Goal: Check status: Check status

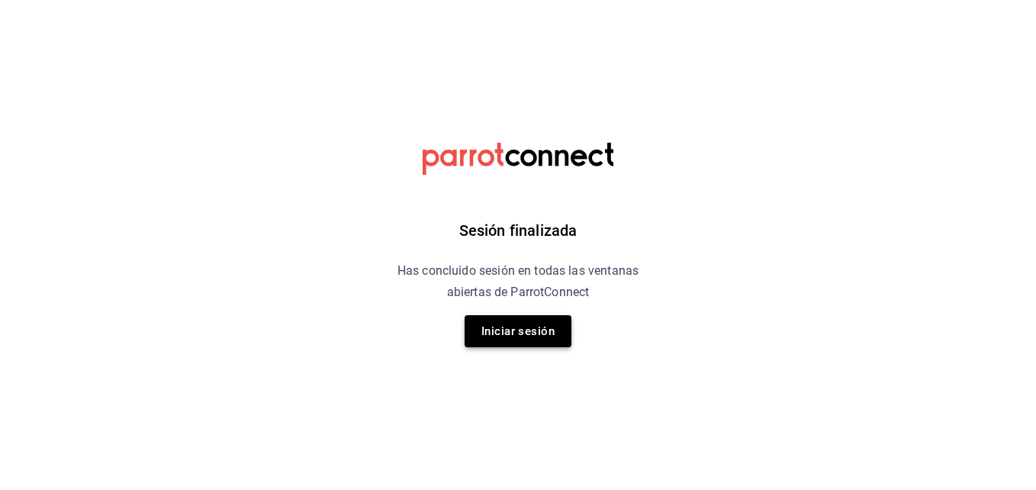
click at [545, 320] on button "Iniciar sesión" at bounding box center [517, 331] width 107 height 32
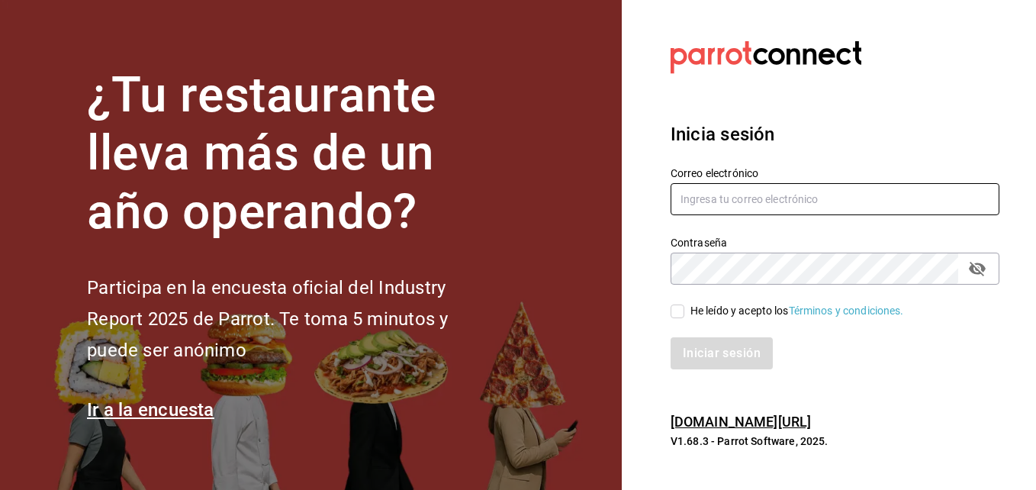
type input "compras@tetecoloh.com"
click at [682, 318] on label "He leído y acepto los Términos y condiciones." at bounding box center [786, 311] width 233 height 16
click at [682, 318] on input "He leído y acepto los Términos y condiciones." at bounding box center [677, 311] width 14 height 14
checkbox input "true"
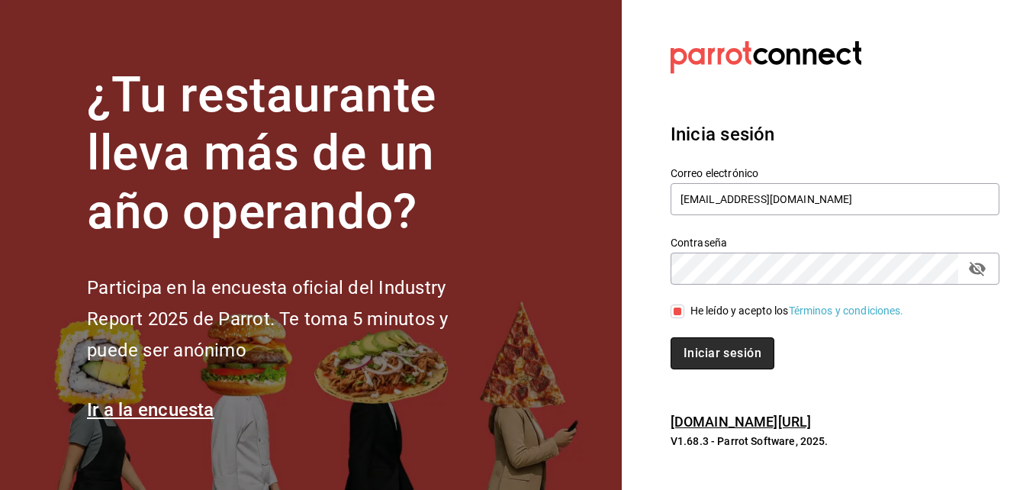
click at [702, 348] on button "Iniciar sesión" at bounding box center [722, 353] width 104 height 32
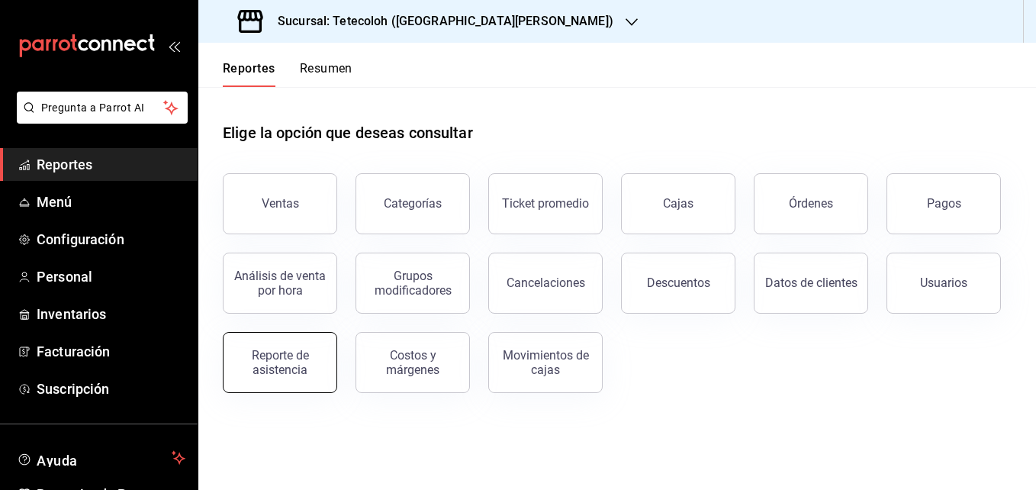
click at [309, 337] on button "Reporte de asistencia" at bounding box center [280, 362] width 114 height 61
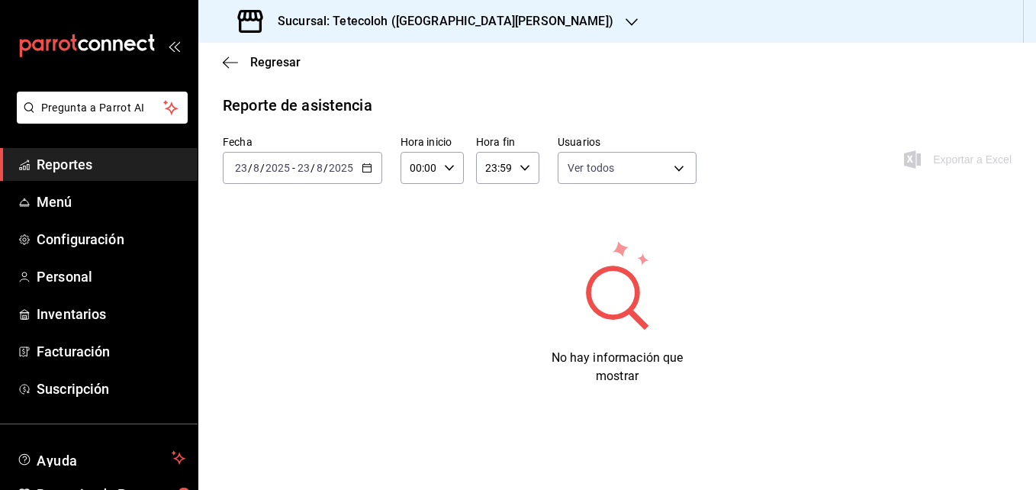
click at [367, 168] on icon "button" at bounding box center [366, 167] width 11 height 11
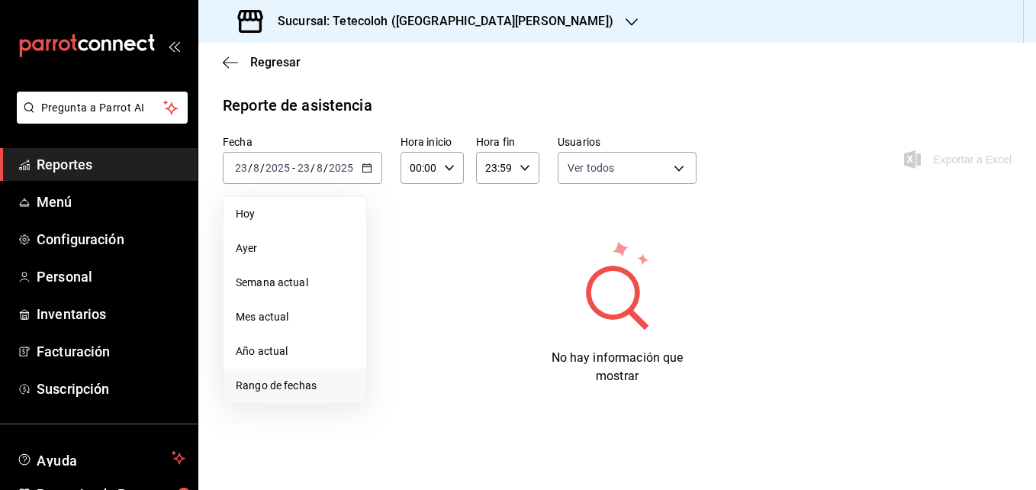
click at [308, 369] on li "Rango de fechas" at bounding box center [294, 385] width 143 height 34
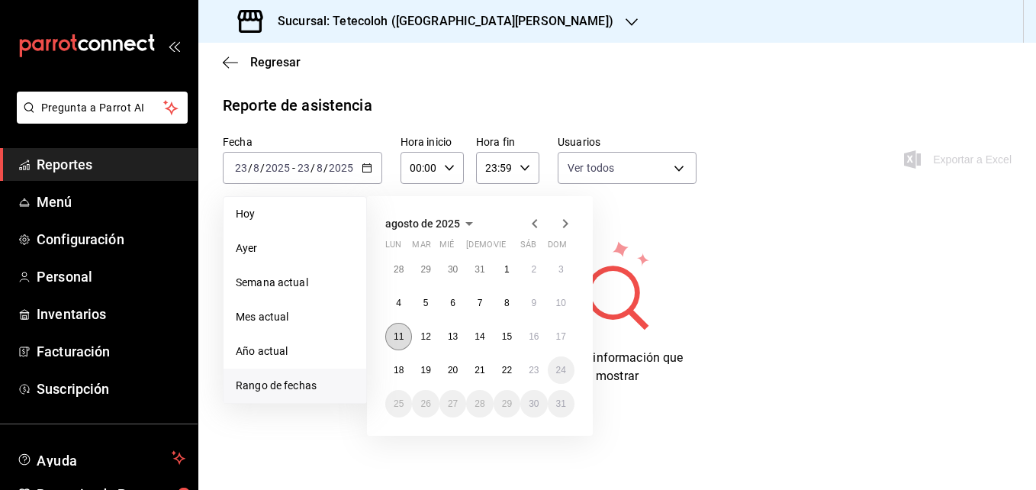
click at [402, 332] on abbr "11" at bounding box center [398, 336] width 10 height 11
click at [561, 340] on abbr "17" at bounding box center [561, 336] width 10 height 11
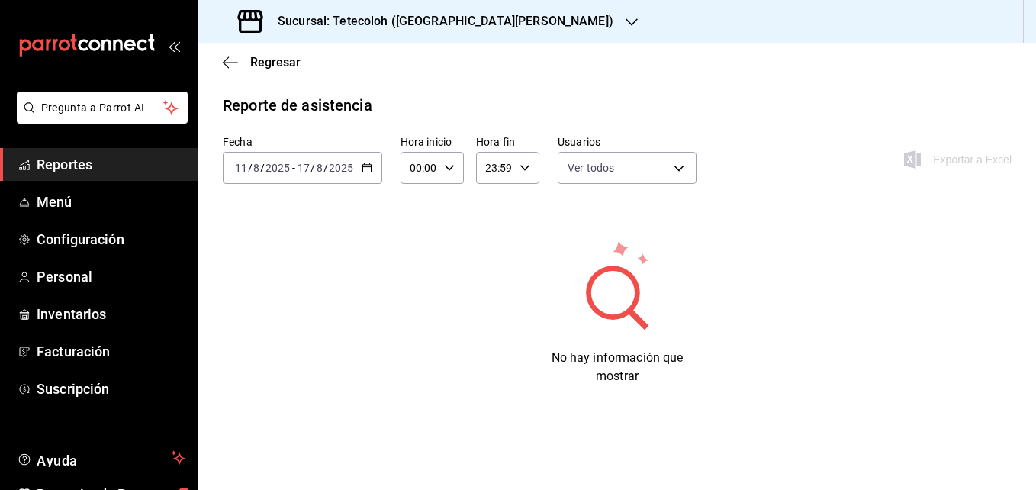
click at [400, 13] on h3 "Sucursal: Tetecoloh ([GEOGRAPHIC_DATA][PERSON_NAME])" at bounding box center [439, 21] width 348 height 18
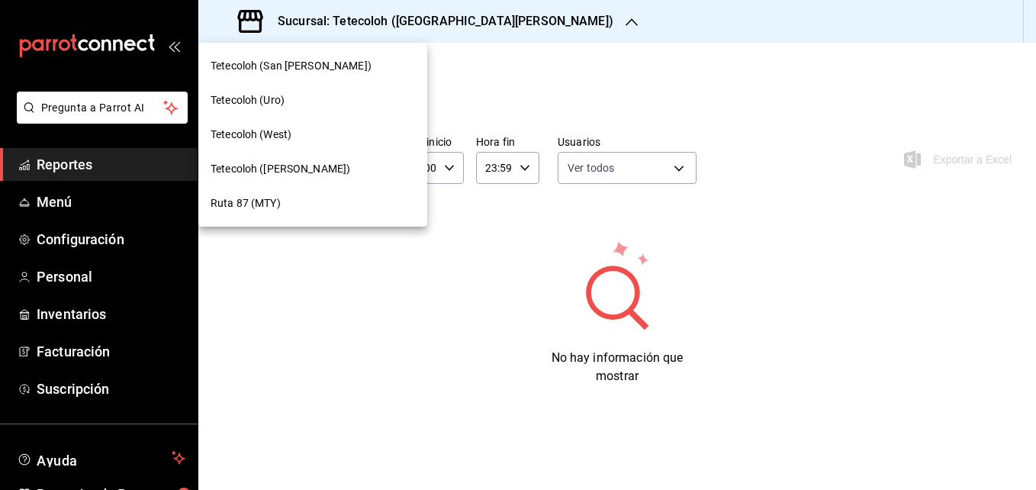
click at [314, 111] on div "Tetecoloh (Uro)" at bounding box center [312, 100] width 229 height 34
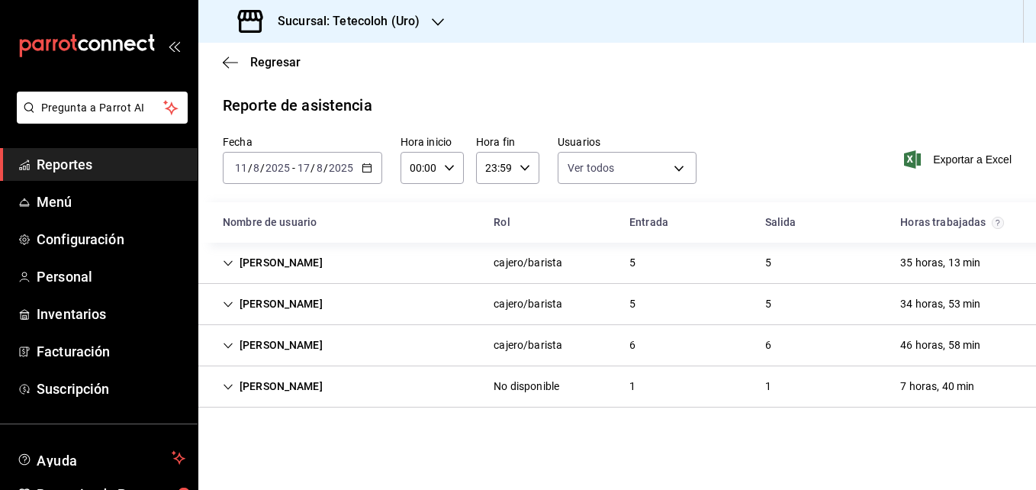
click at [253, 264] on div "[PERSON_NAME]" at bounding box center [272, 263] width 124 height 28
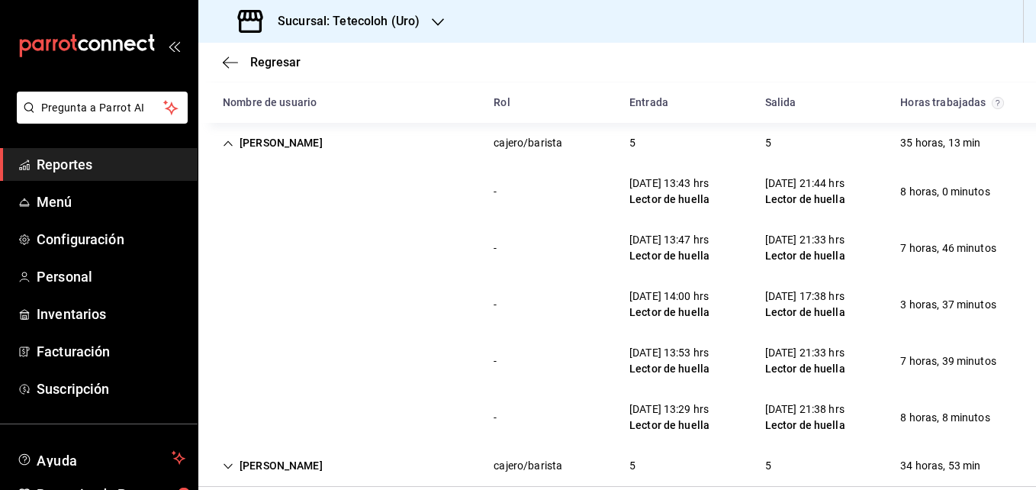
scroll to position [120, 0]
click at [318, 144] on div "[PERSON_NAME]" at bounding box center [272, 142] width 124 height 28
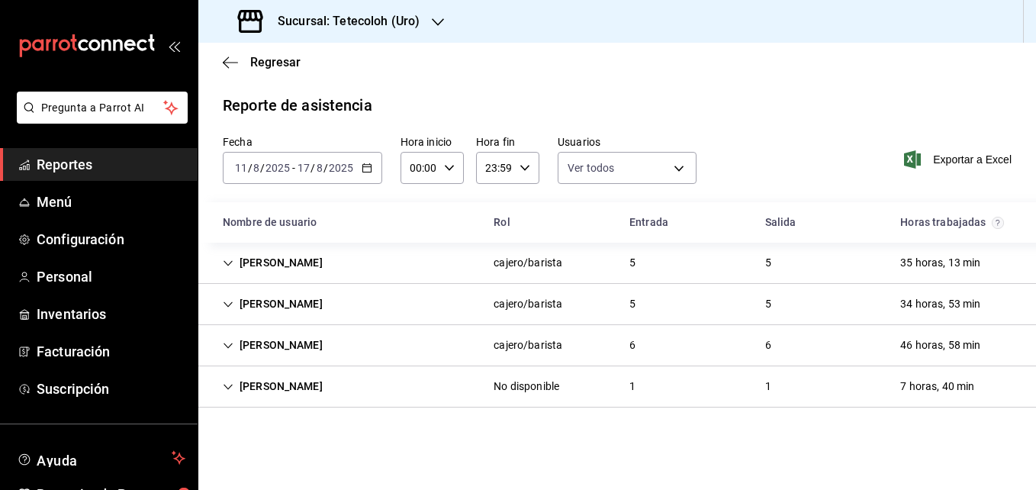
scroll to position [0, 0]
click at [312, 307] on div "[PERSON_NAME]" at bounding box center [272, 304] width 124 height 28
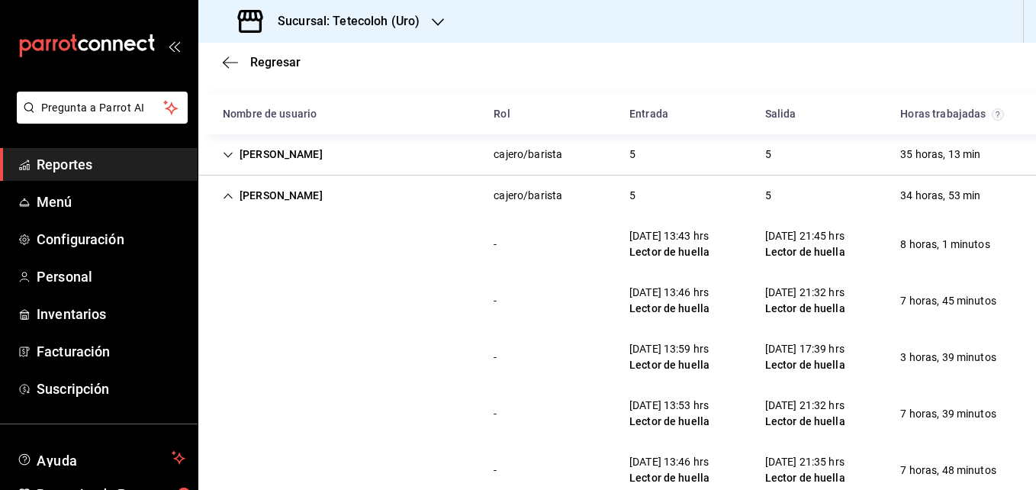
scroll to position [101, 0]
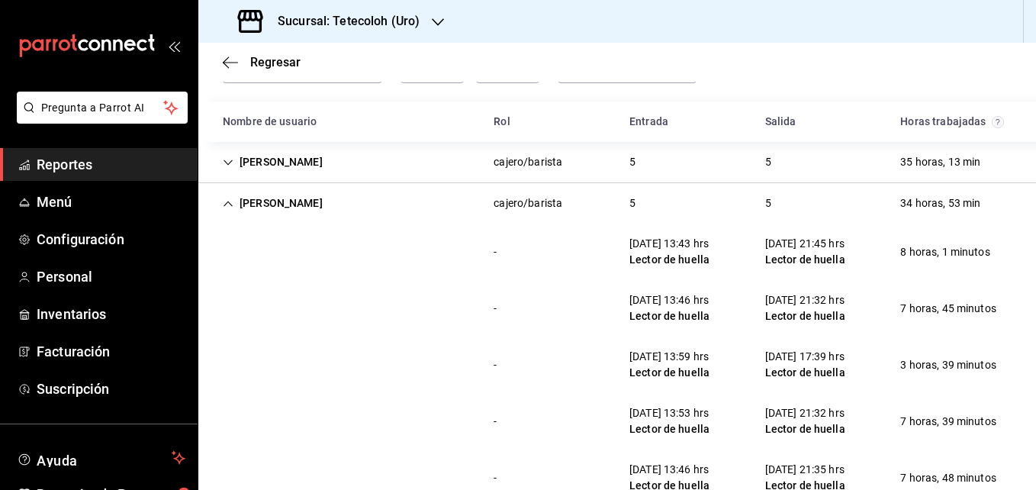
click at [368, 201] on div "[PERSON_NAME] cajero/barista 5 5 34 horas, 53 min" at bounding box center [616, 203] width 837 height 40
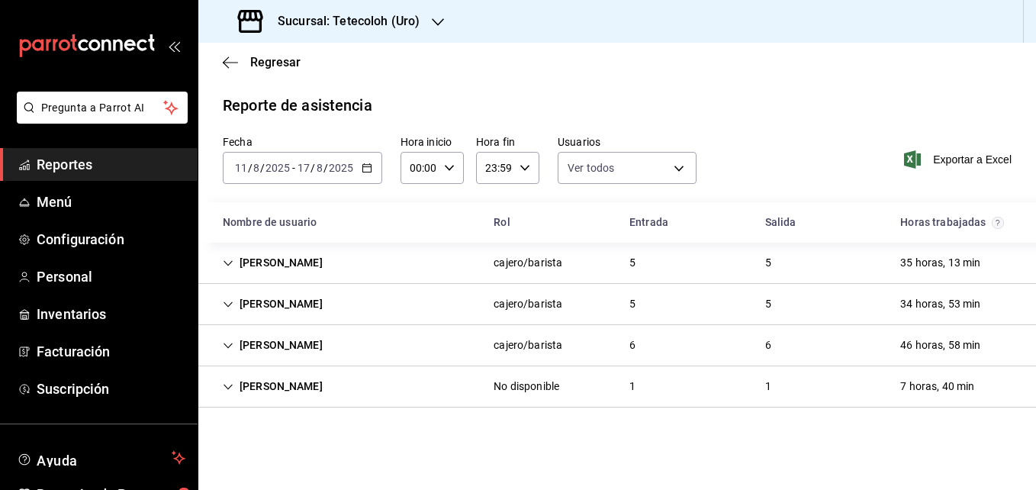
scroll to position [0, 0]
click at [335, 331] on div "[PERSON_NAME]" at bounding box center [272, 345] width 124 height 28
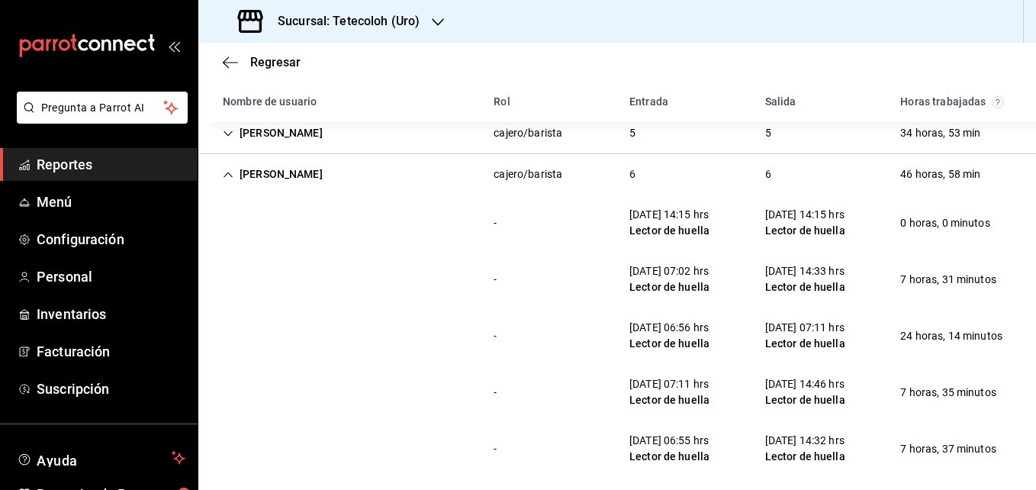
scroll to position [175, 0]
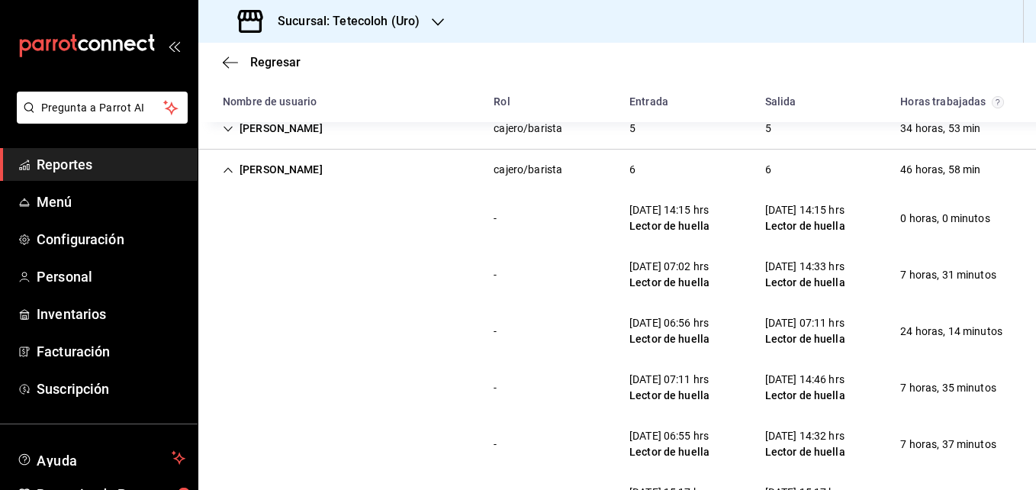
click at [335, 181] on div "[PERSON_NAME]" at bounding box center [272, 170] width 124 height 28
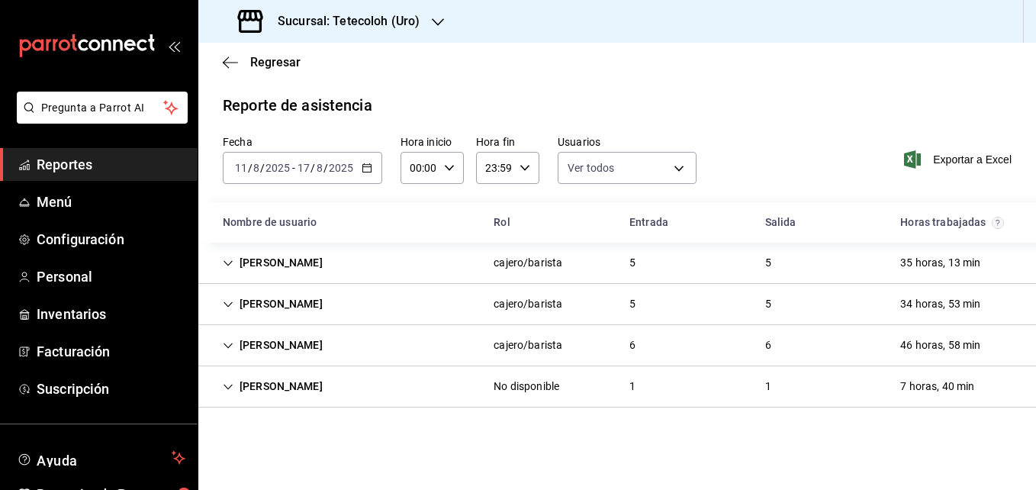
scroll to position [0, 0]
click at [335, 392] on div "[PERSON_NAME]" at bounding box center [272, 386] width 124 height 28
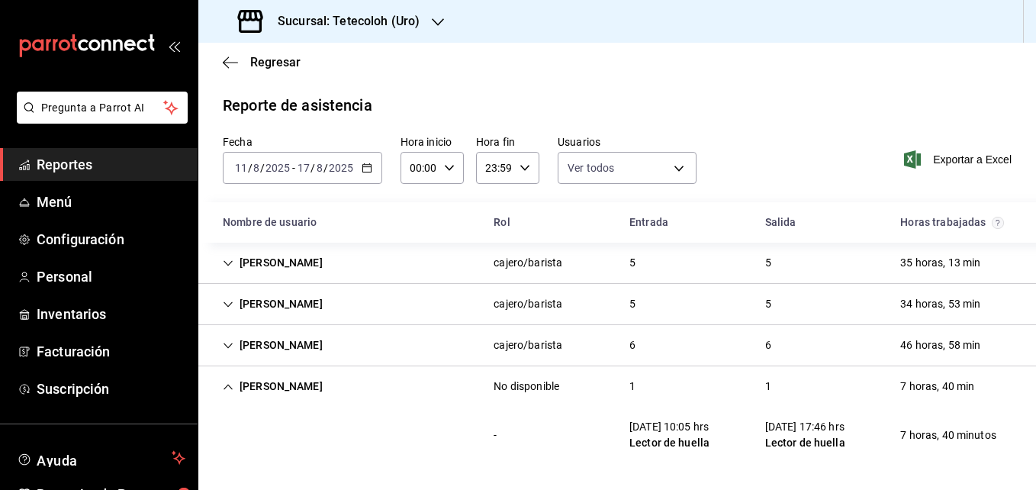
click at [335, 389] on div "[PERSON_NAME]" at bounding box center [272, 386] width 124 height 28
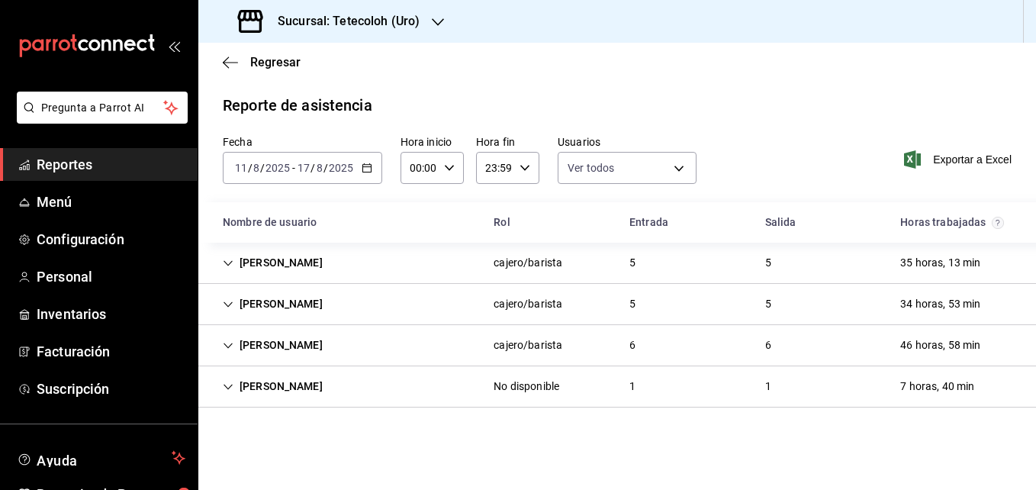
click at [406, 16] on h3 "Sucursal: Tetecoloh (Uro)" at bounding box center [342, 21] width 154 height 18
